Goal: Transaction & Acquisition: Purchase product/service

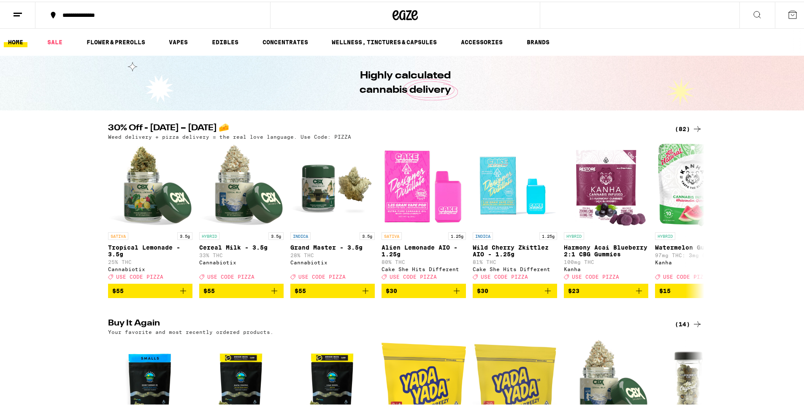
click at [678, 124] on div "(82)" at bounding box center [688, 127] width 27 height 10
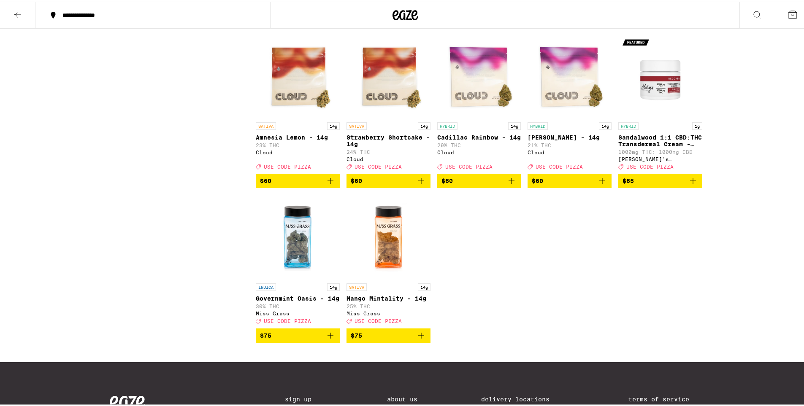
scroll to position [2690, 0]
